Goal: Task Accomplishment & Management: Use online tool/utility

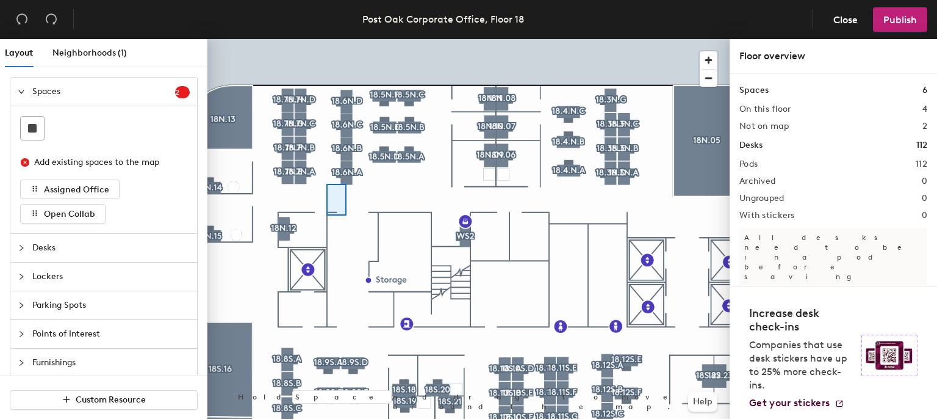
click at [326, 39] on div at bounding box center [468, 39] width 522 height 0
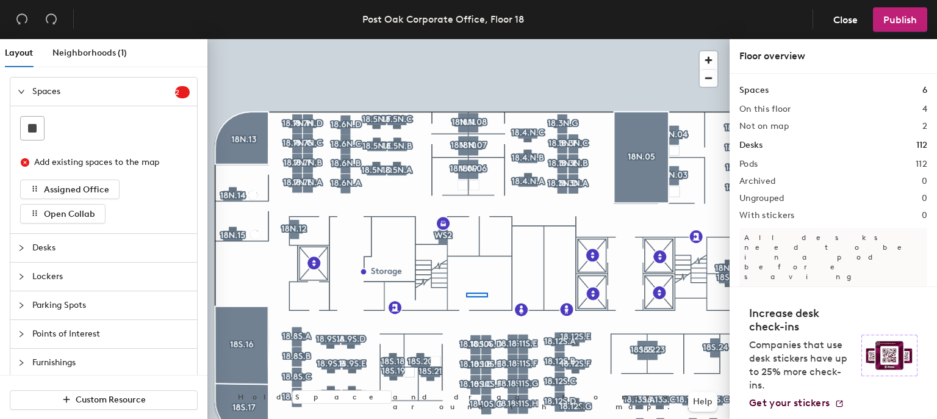
click at [467, 39] on div at bounding box center [468, 39] width 522 height 0
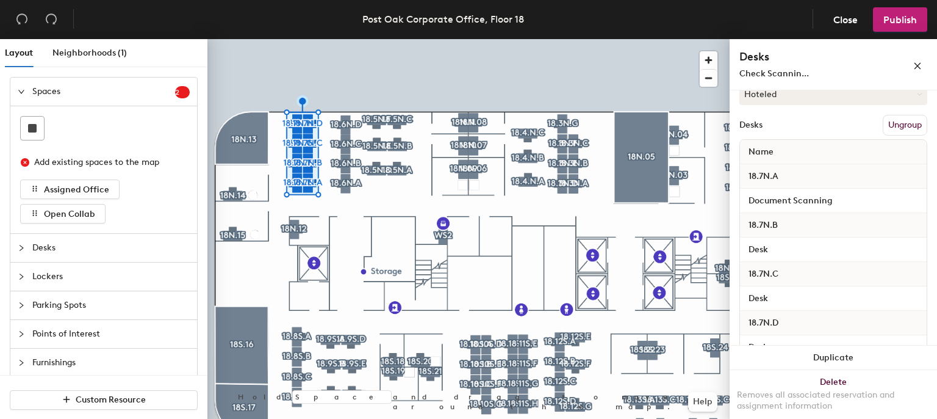
scroll to position [183, 0]
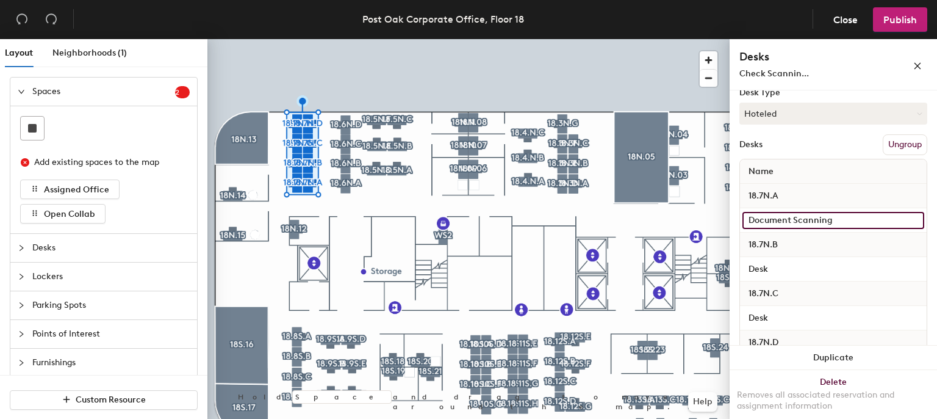
click at [760, 220] on input "Document Scanning" at bounding box center [833, 220] width 182 height 17
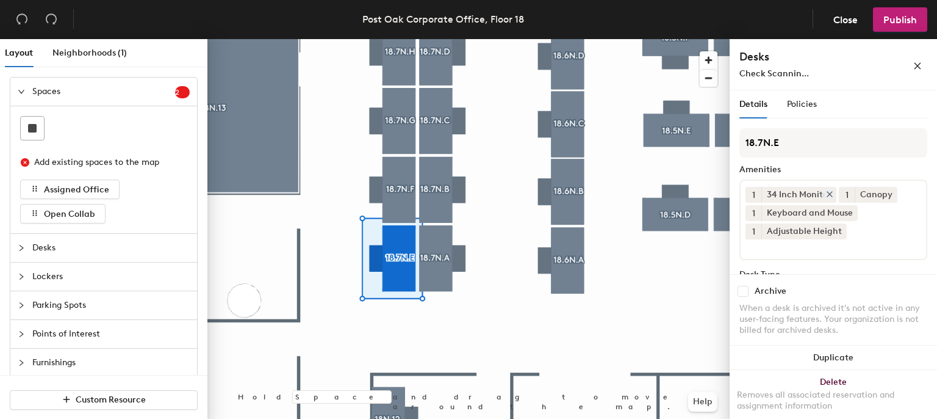
scroll to position [132, 0]
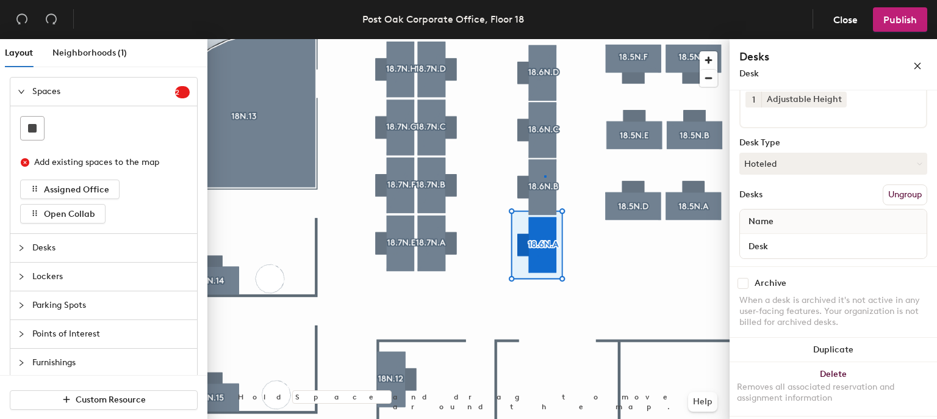
click at [544, 39] on div at bounding box center [468, 39] width 522 height 0
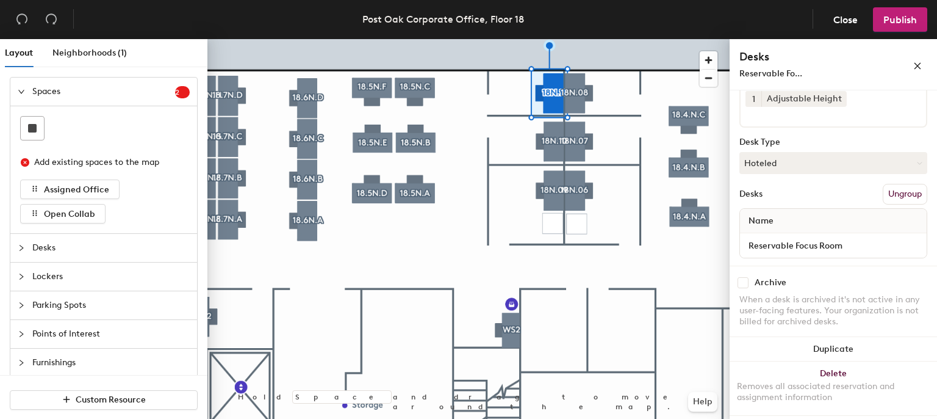
scroll to position [150, 0]
click at [545, 39] on div at bounding box center [468, 39] width 522 height 0
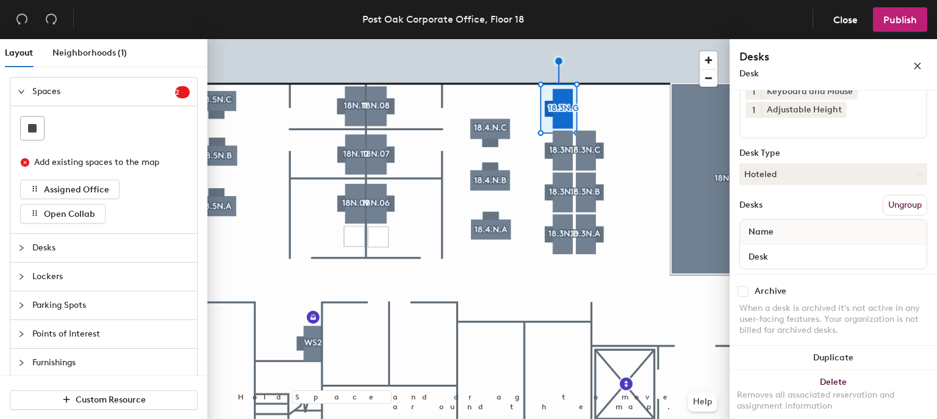
scroll to position [132, 0]
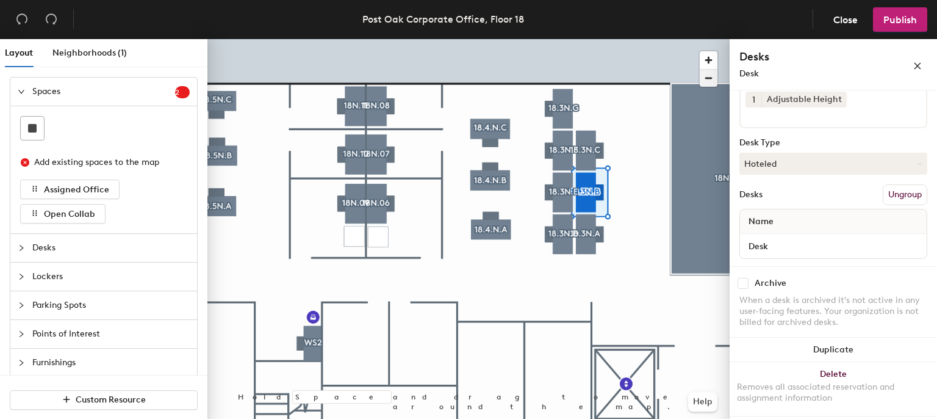
click at [705, 83] on span "button" at bounding box center [709, 78] width 18 height 17
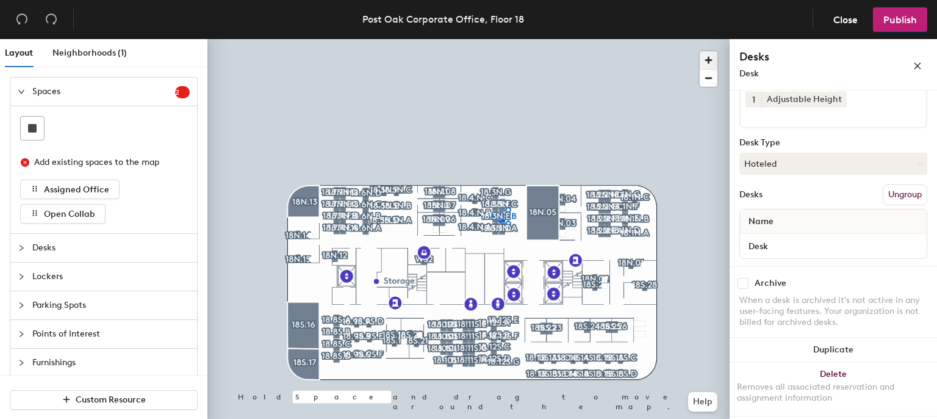
click at [713, 56] on span "button" at bounding box center [709, 60] width 18 height 18
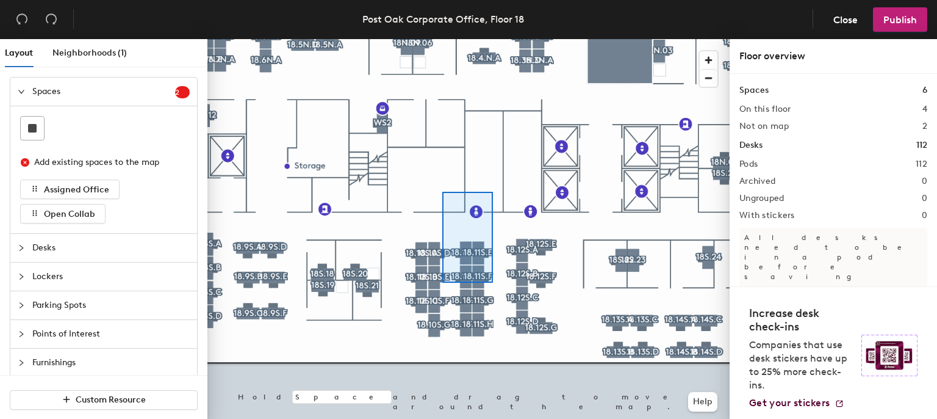
click at [400, 39] on div at bounding box center [468, 39] width 522 height 0
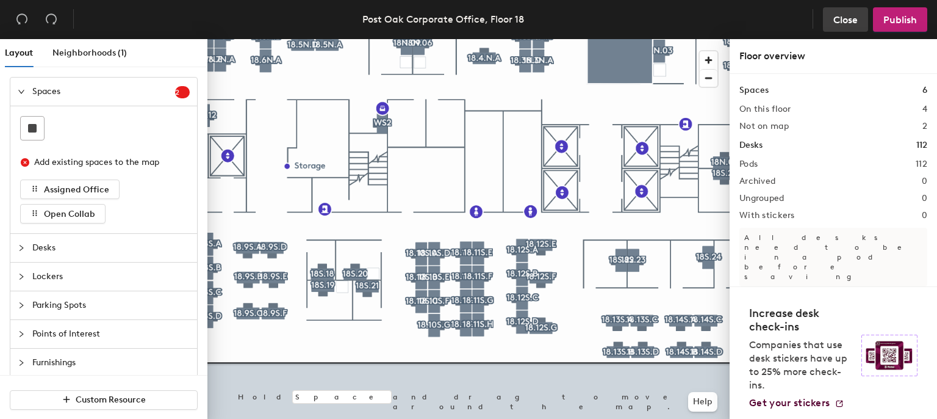
click at [834, 21] on span "Close" at bounding box center [845, 20] width 24 height 12
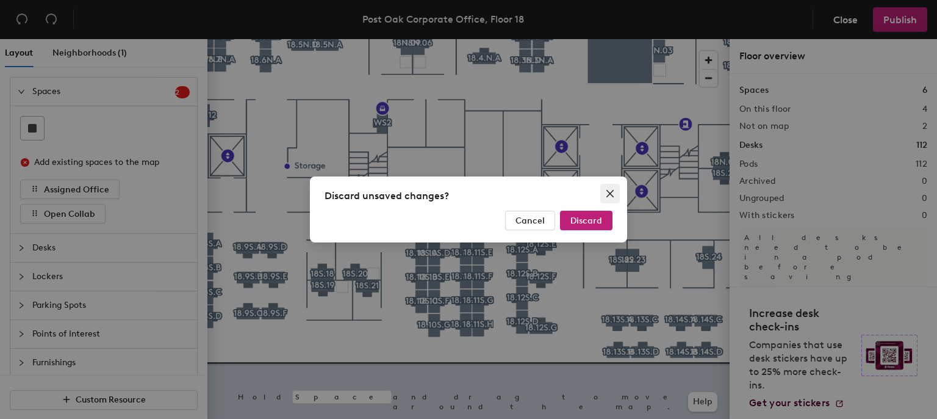
click at [608, 185] on button "Close" at bounding box center [610, 194] width 20 height 20
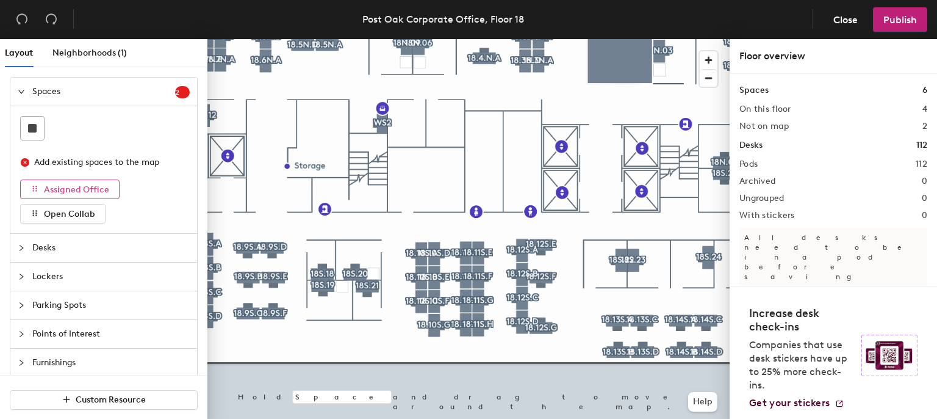
click at [89, 189] on span "Assigned Office" at bounding box center [76, 189] width 65 height 10
click at [96, 200] on div "Add existing spaces to the map Assigned Office Open Collab" at bounding box center [103, 186] width 167 height 73
click at [92, 189] on span "Assigned Office" at bounding box center [76, 189] width 65 height 10
click at [63, 216] on span "Open Collab" at bounding box center [69, 214] width 51 height 10
click at [102, 60] on div "Neighborhoods (1)" at bounding box center [89, 53] width 74 height 28
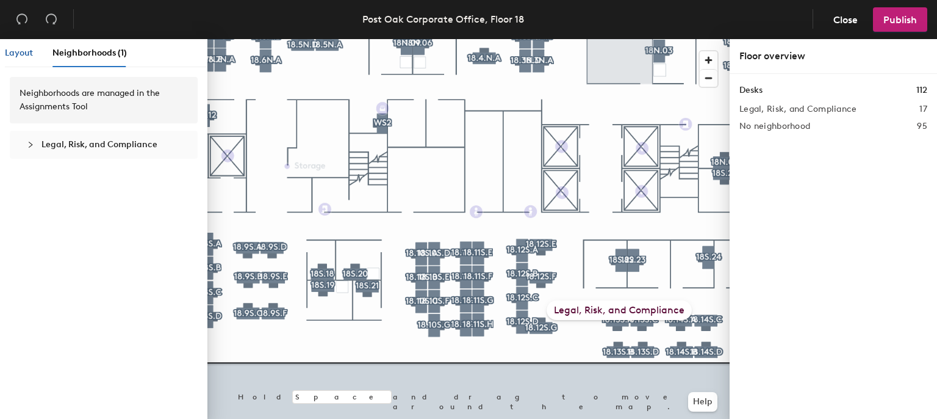
click at [29, 49] on span "Layout" at bounding box center [19, 53] width 28 height 10
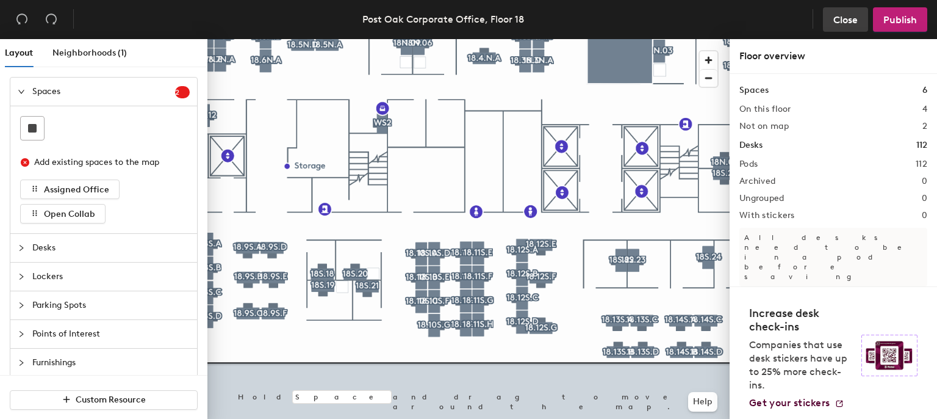
click at [835, 23] on span "Close" at bounding box center [845, 20] width 24 height 12
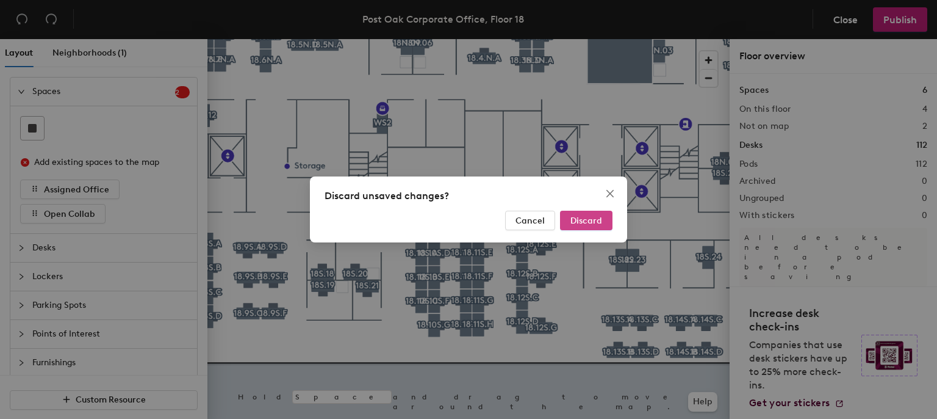
click at [589, 218] on span "Discard" at bounding box center [586, 220] width 32 height 10
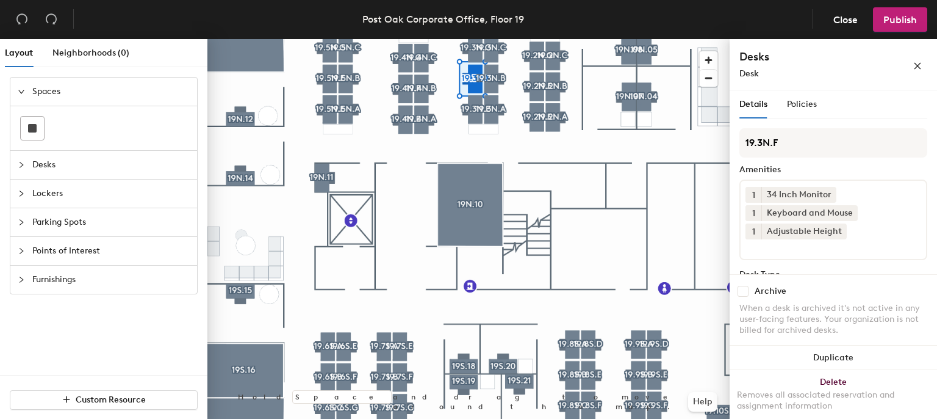
scroll to position [132, 0]
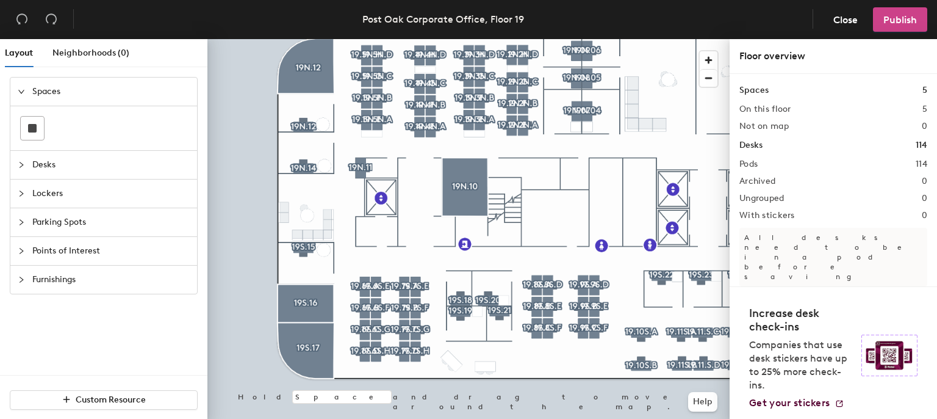
click at [889, 21] on span "Publish" at bounding box center [900, 20] width 34 height 12
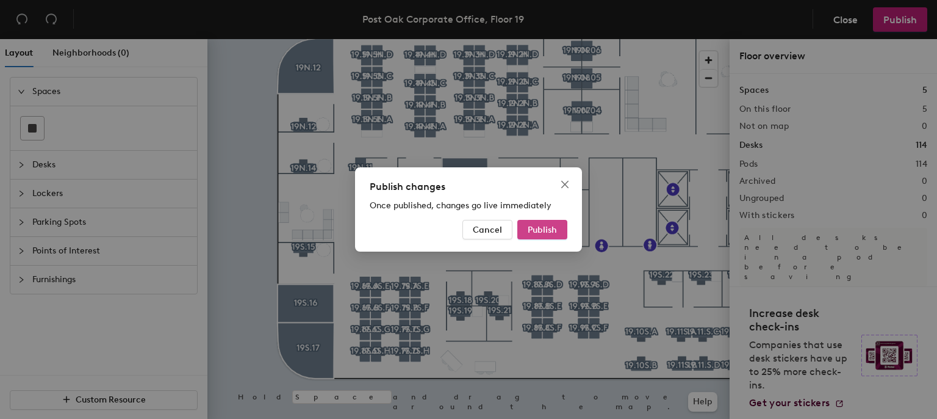
click at [537, 234] on span "Publish" at bounding box center [542, 230] width 29 height 10
